Goal: Find specific page/section: Find specific page/section

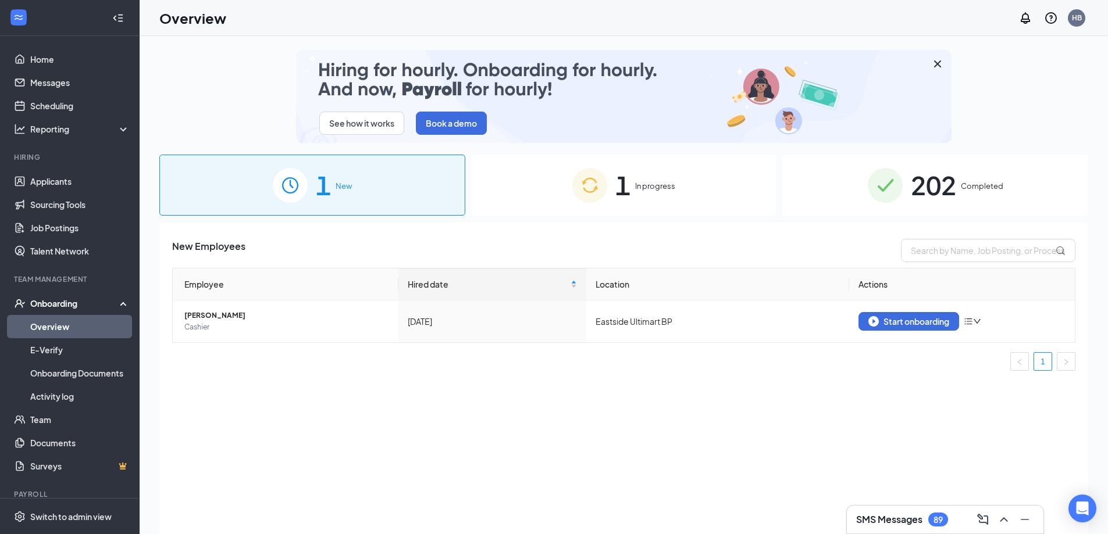
click at [859, 191] on div "202 Completed" at bounding box center [935, 185] width 306 height 61
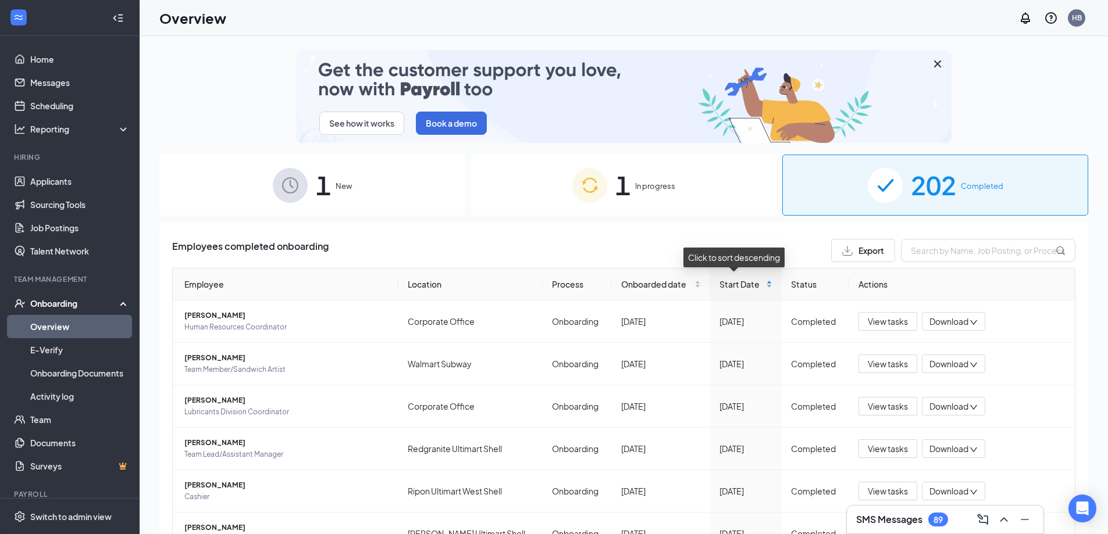
click at [761, 286] on div "Start Date" at bounding box center [745, 284] width 53 height 13
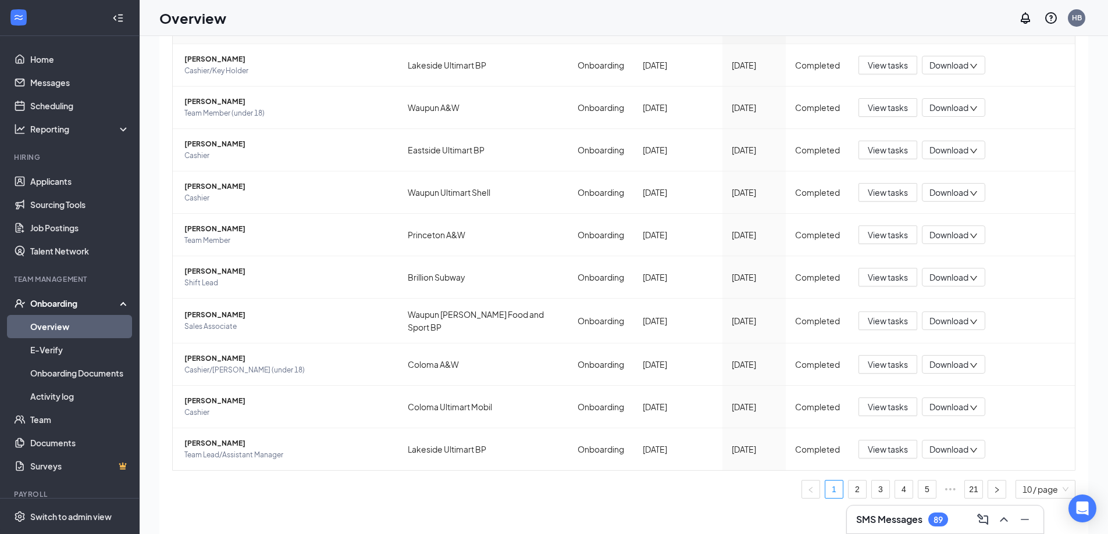
scroll to position [52, 0]
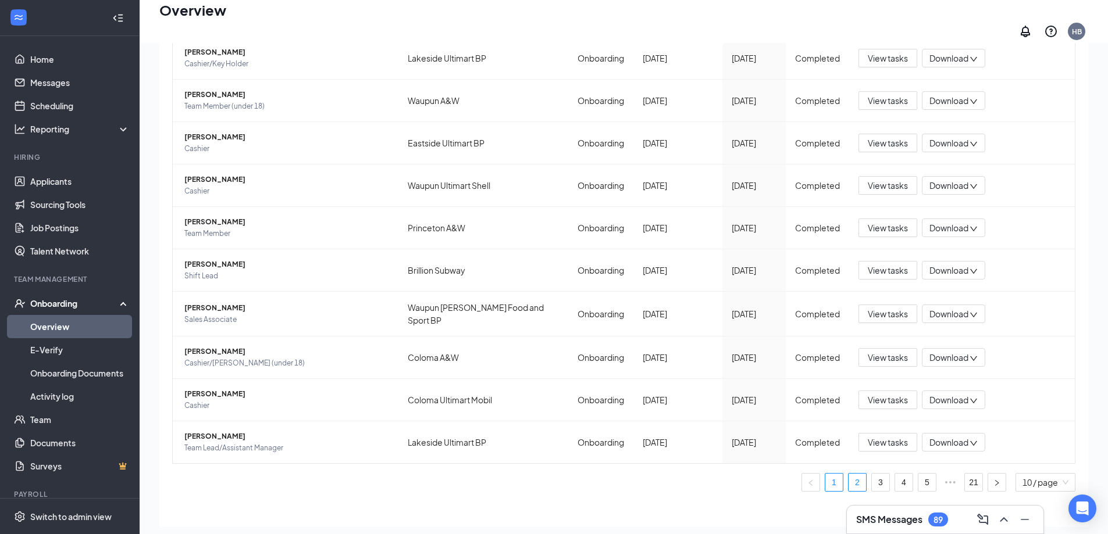
click at [850, 474] on link "2" at bounding box center [856, 482] width 17 height 17
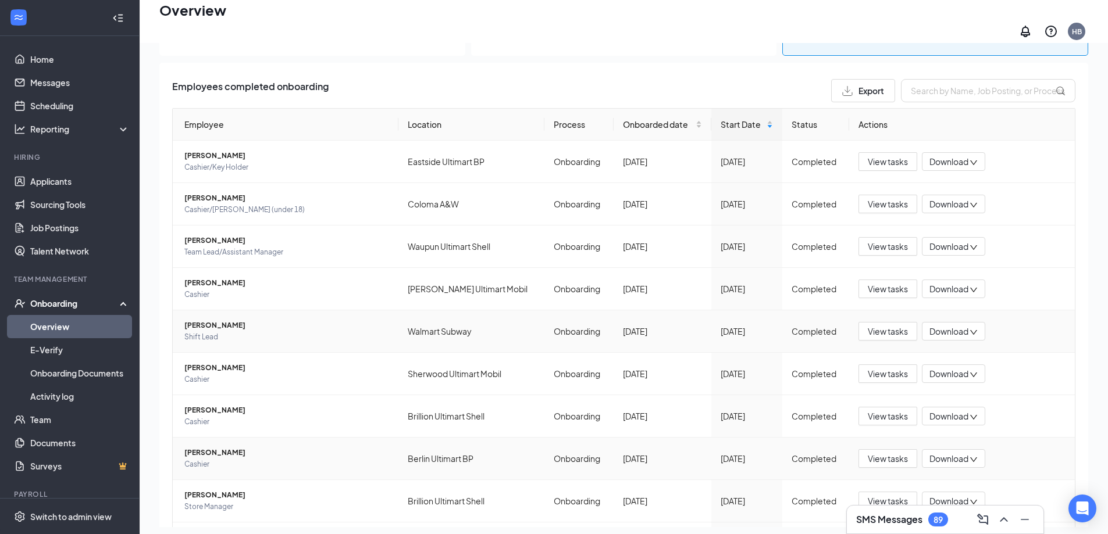
scroll to position [231, 0]
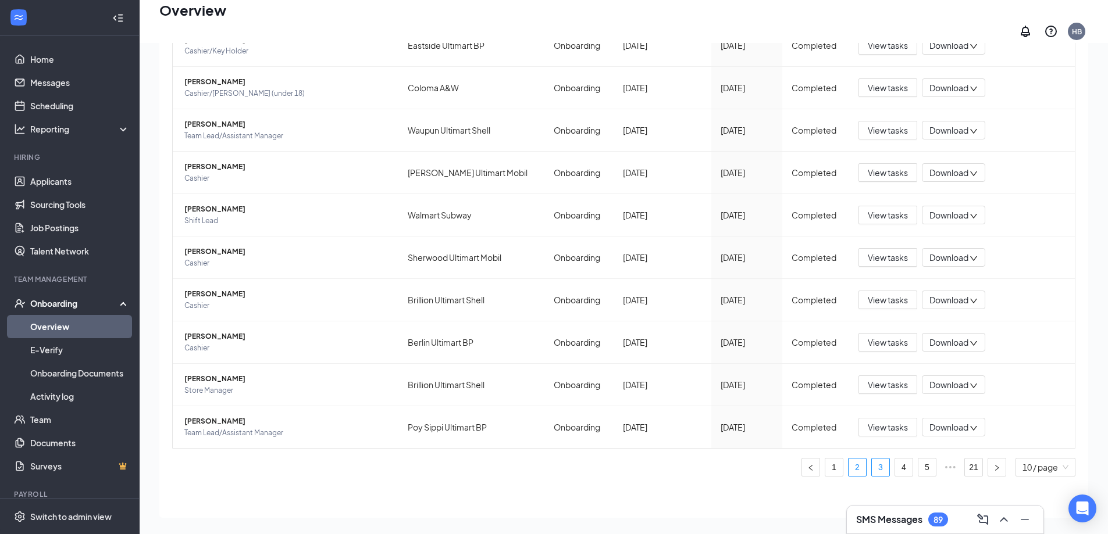
click at [872, 462] on link "3" at bounding box center [880, 467] width 17 height 17
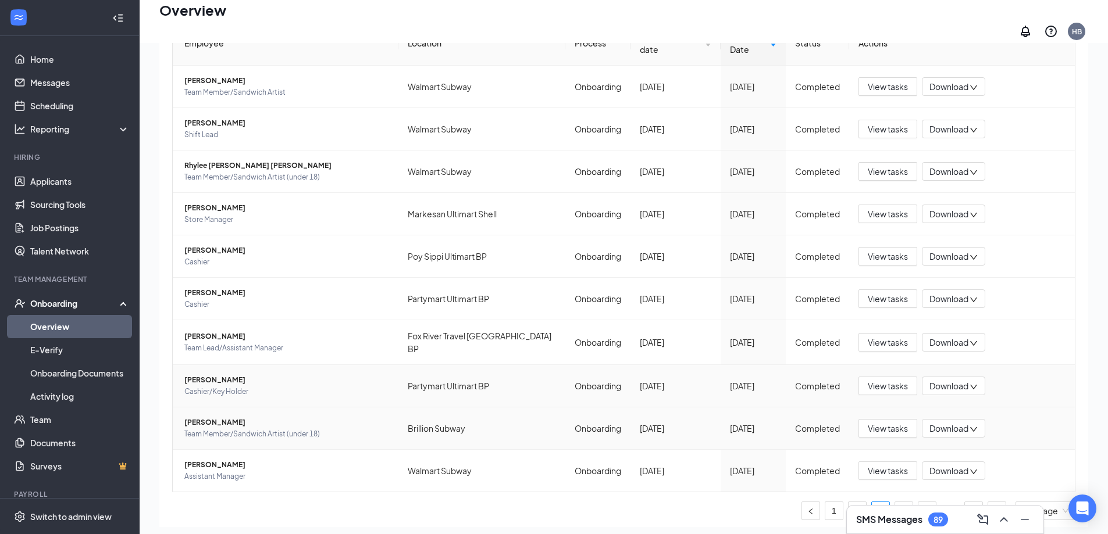
scroll to position [231, 0]
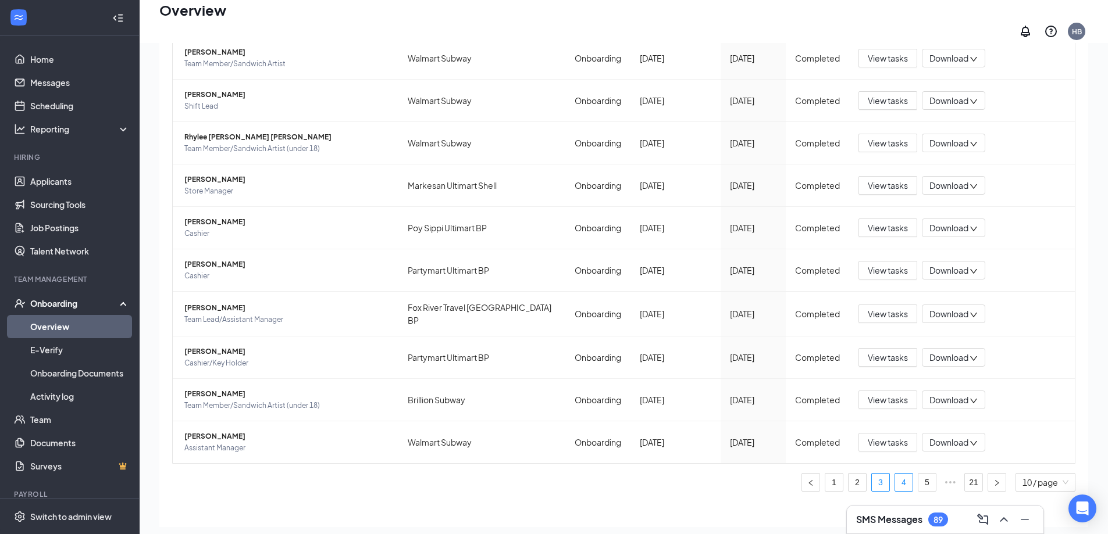
click at [895, 474] on link "4" at bounding box center [903, 482] width 17 height 17
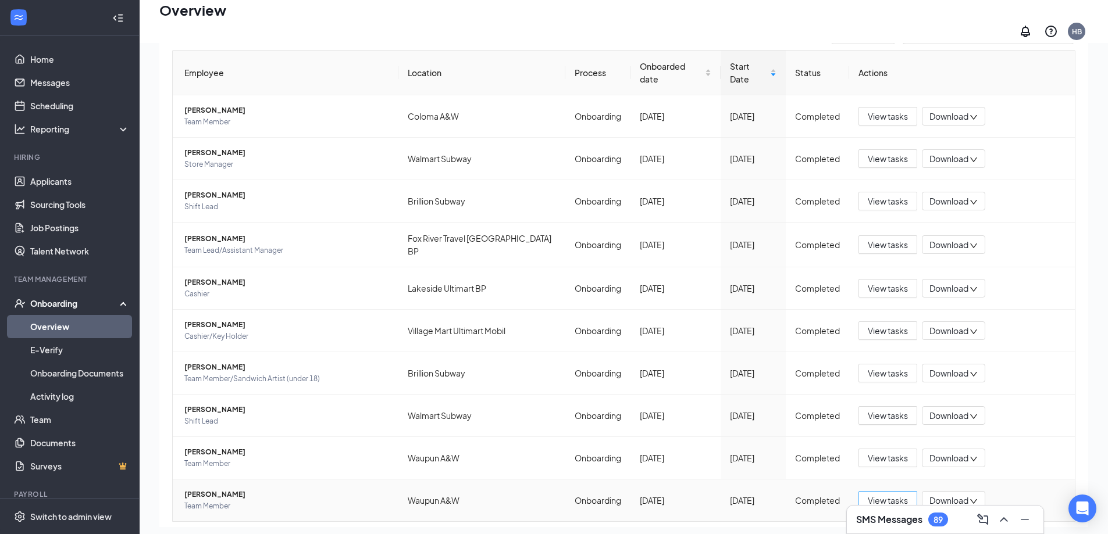
scroll to position [231, 0]
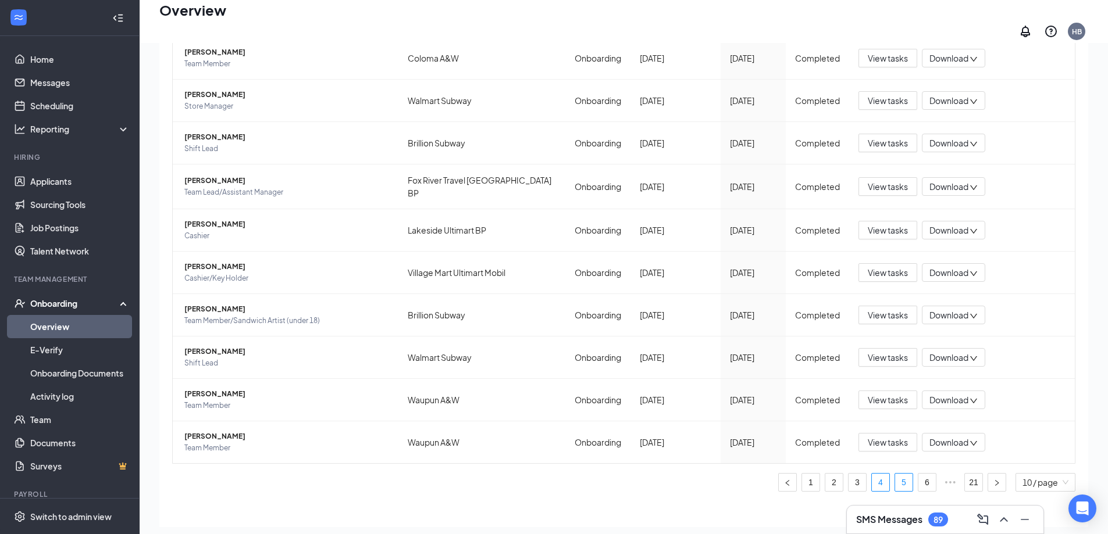
click at [895, 474] on link "5" at bounding box center [903, 482] width 17 height 17
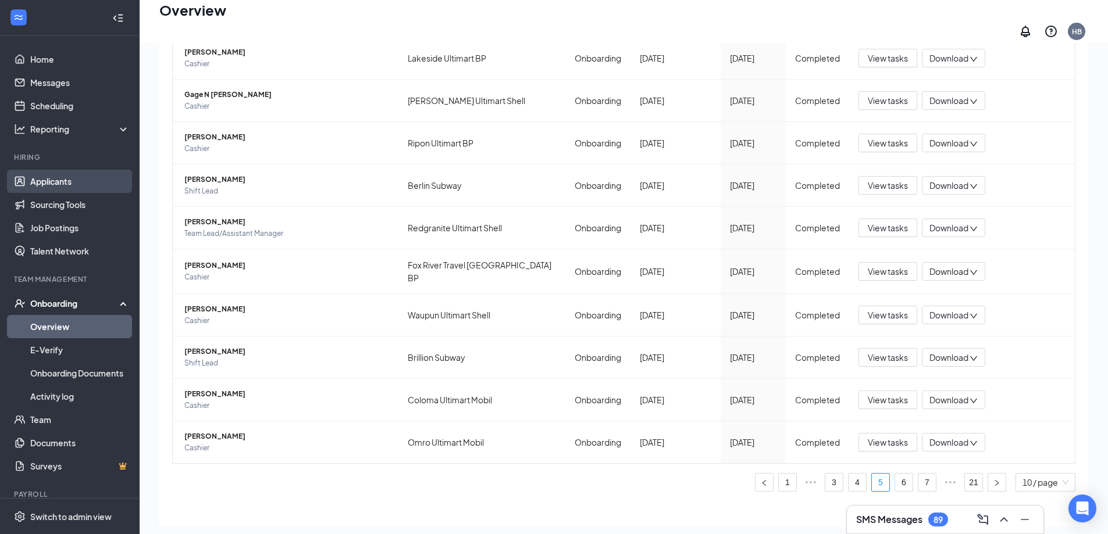
click at [55, 180] on link "Applicants" at bounding box center [79, 181] width 99 height 23
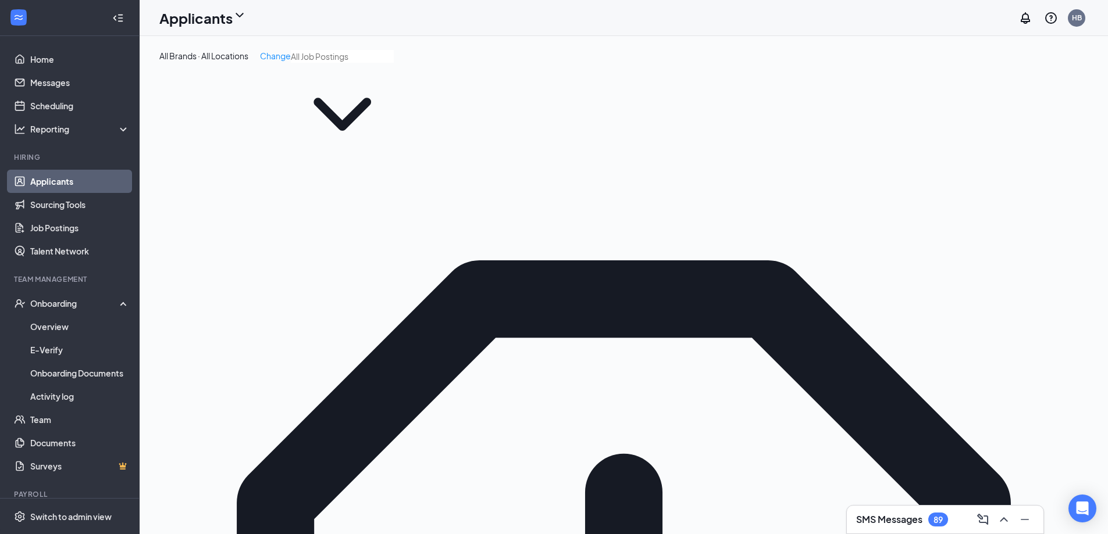
type input "patt"
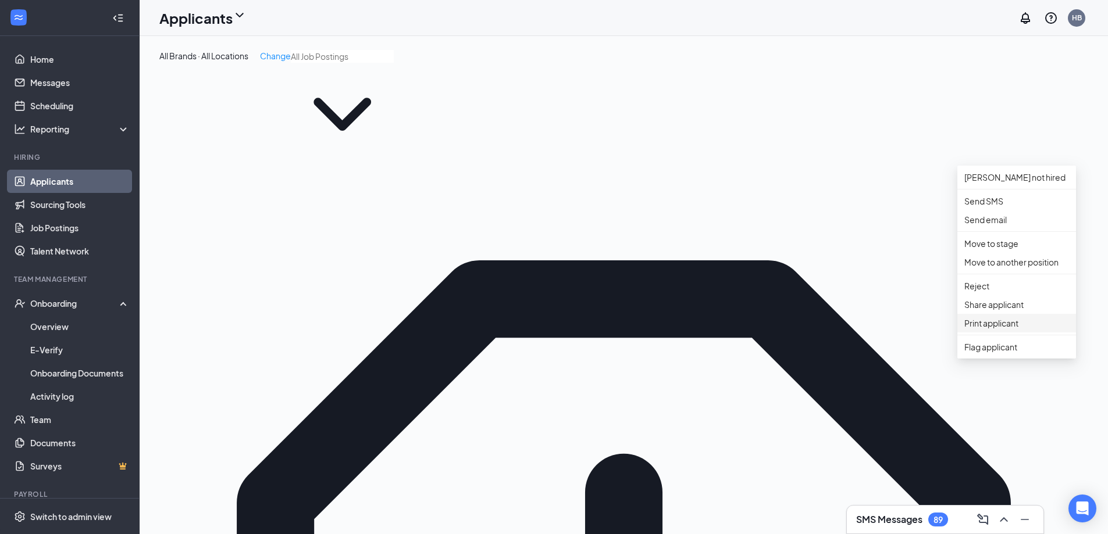
click at [1018, 330] on p "Print applicant" at bounding box center [1016, 323] width 105 height 13
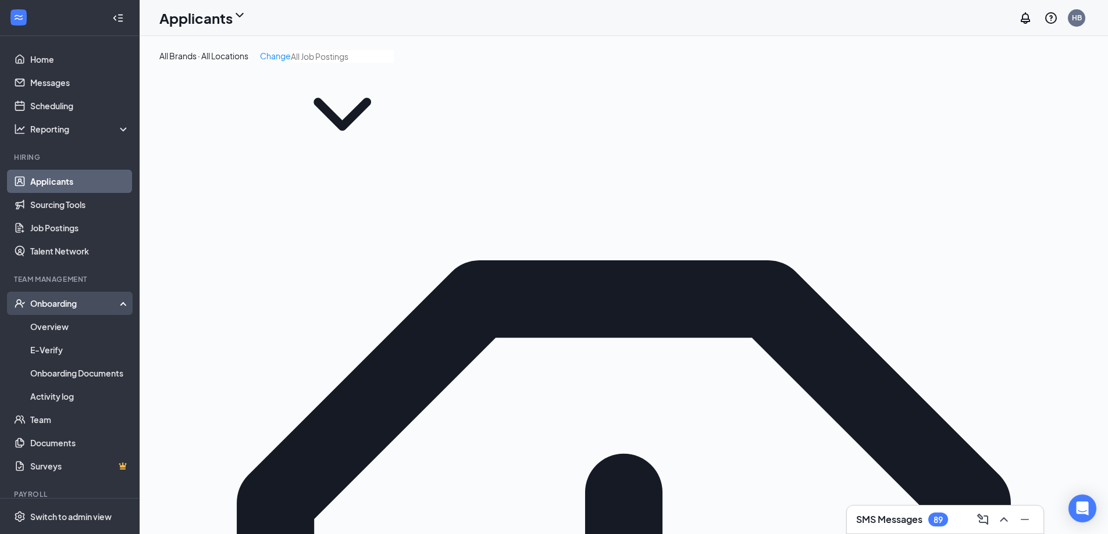
click at [49, 308] on div "Onboarding" at bounding box center [75, 304] width 90 height 12
